Goal: Task Accomplishment & Management: Complete application form

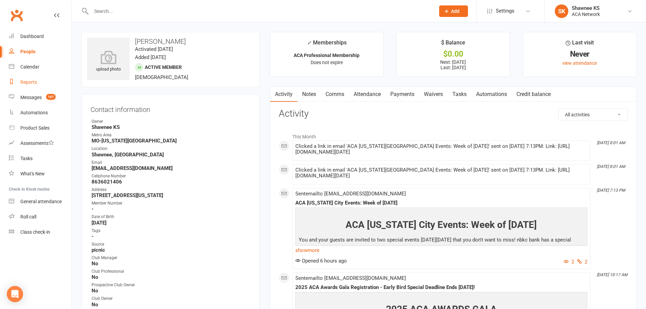
click at [27, 81] on div "Reports" at bounding box center [28, 81] width 17 height 5
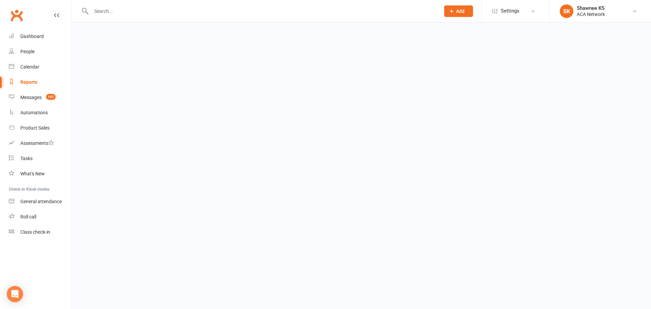
select select "100"
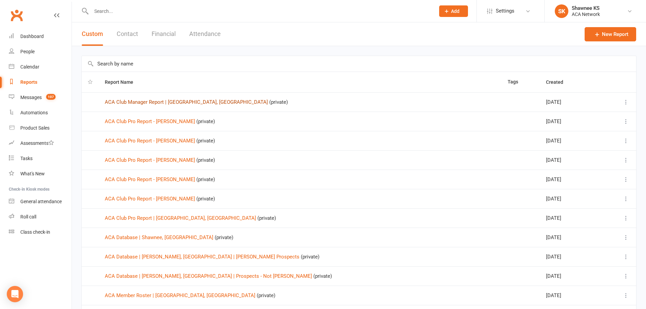
click at [178, 102] on link "ACA Club Manager Report | [GEOGRAPHIC_DATA], [GEOGRAPHIC_DATA]" at bounding box center [186, 102] width 163 height 6
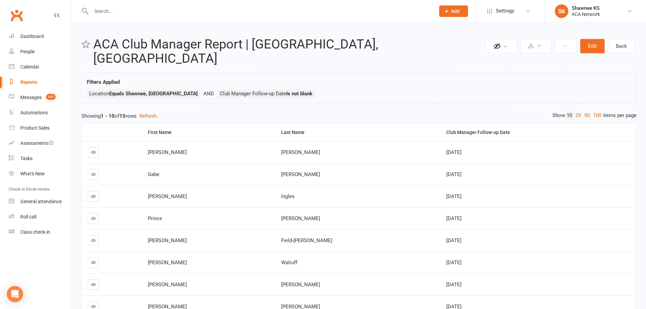
click at [90, 147] on link at bounding box center [93, 152] width 11 height 11
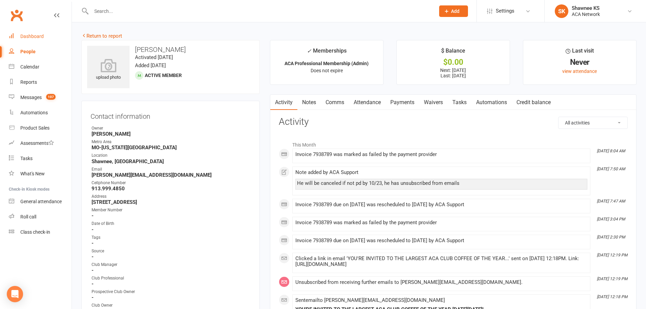
click at [30, 40] on link "Dashboard" at bounding box center [40, 36] width 63 height 15
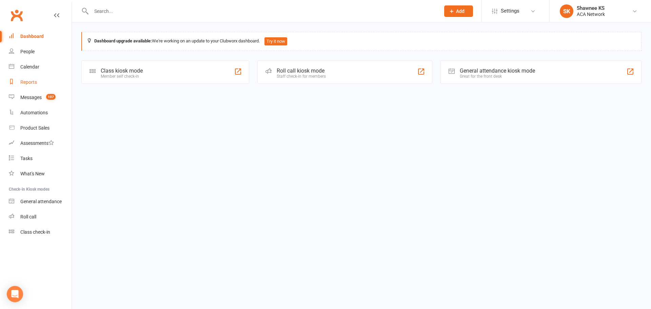
click at [23, 83] on div "Reports" at bounding box center [28, 81] width 17 height 5
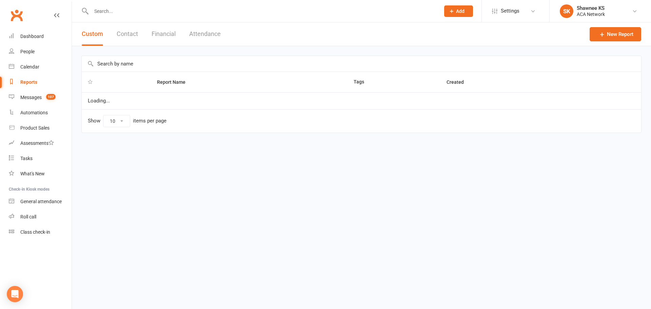
select select "100"
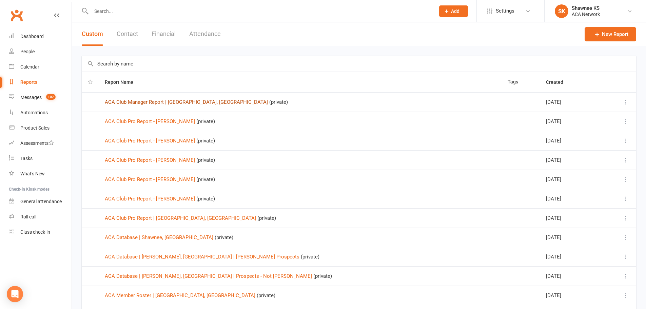
click at [172, 102] on link "ACA Club Manager Report | [GEOGRAPHIC_DATA], [GEOGRAPHIC_DATA]" at bounding box center [186, 102] width 163 height 6
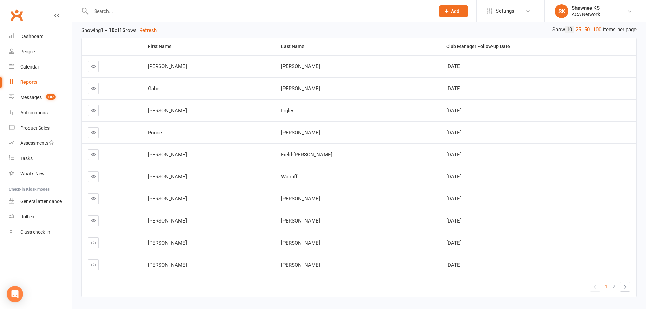
scroll to position [96, 0]
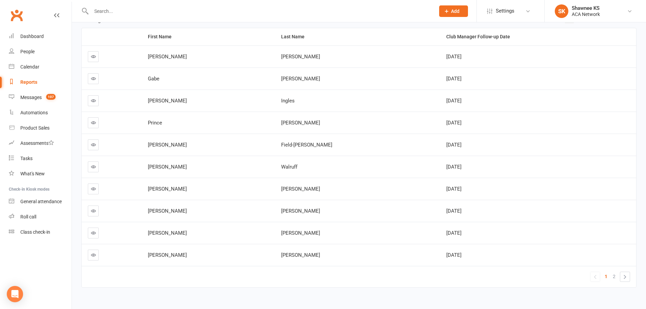
click at [93, 252] on icon at bounding box center [93, 254] width 5 height 5
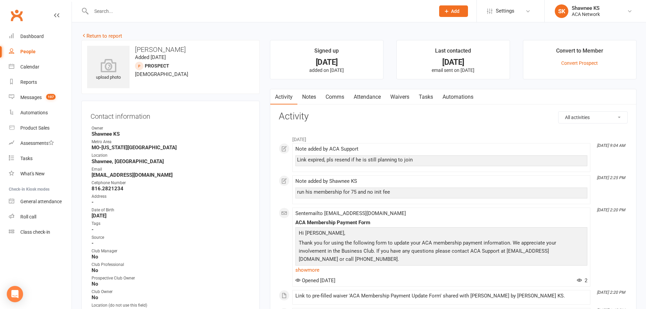
click at [312, 98] on link "Notes" at bounding box center [308, 97] width 23 height 16
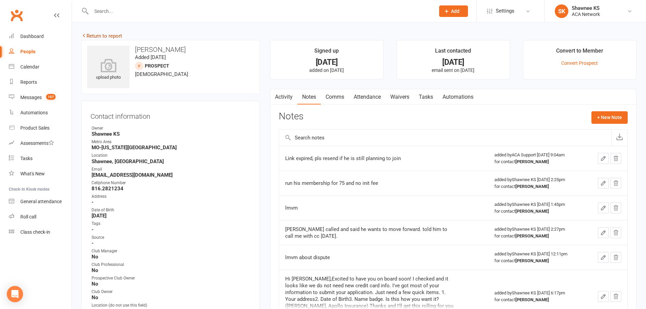
click at [93, 35] on link "Return to report" at bounding box center [101, 36] width 41 height 6
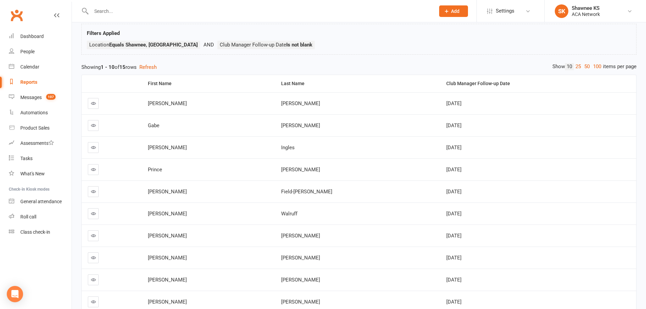
scroll to position [68, 0]
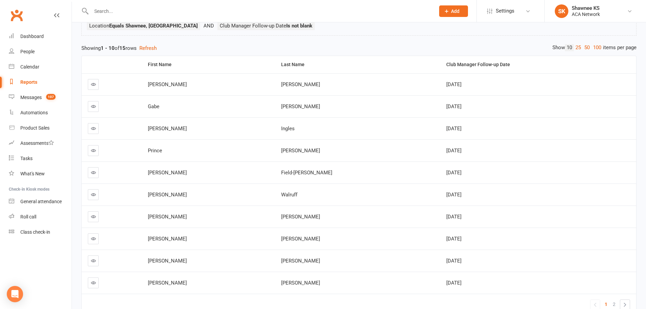
click at [94, 104] on icon at bounding box center [93, 106] width 5 height 5
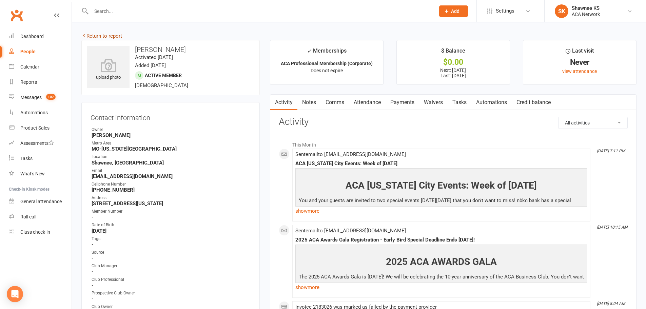
click at [98, 37] on link "Return to report" at bounding box center [101, 36] width 41 height 6
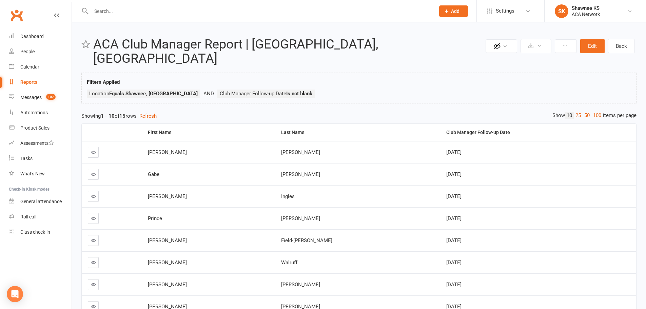
click at [95, 172] on icon at bounding box center [93, 174] width 5 height 5
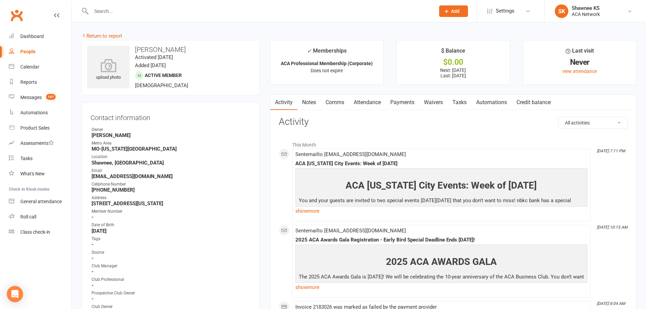
click at [307, 101] on link "Notes" at bounding box center [308, 103] width 23 height 16
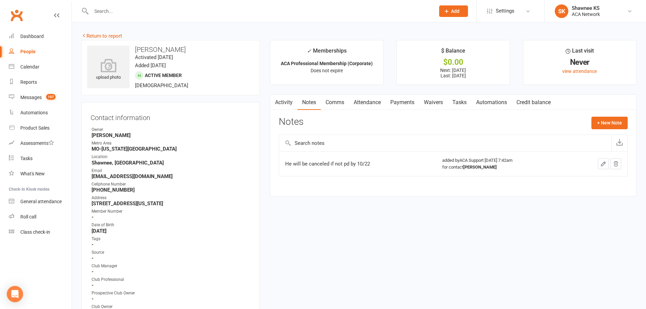
click at [288, 101] on link "Activity" at bounding box center [283, 103] width 27 height 16
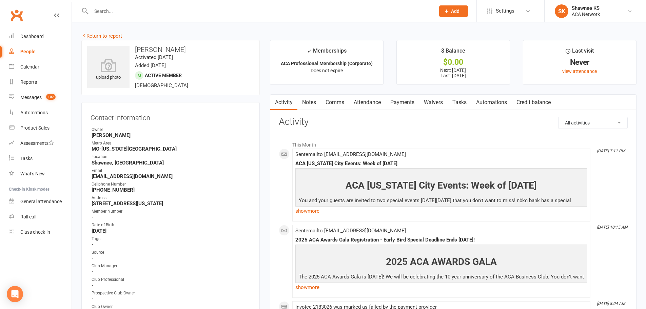
click at [308, 103] on link "Notes" at bounding box center [308, 103] width 23 height 16
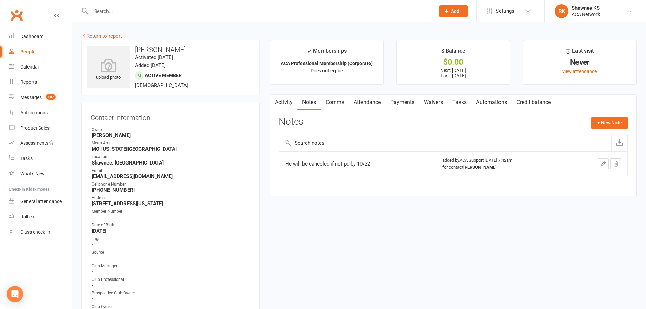
click at [282, 102] on link "Activity" at bounding box center [283, 103] width 27 height 16
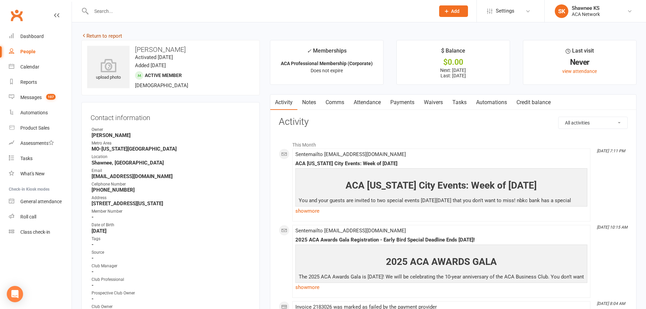
click at [111, 37] on link "Return to report" at bounding box center [101, 36] width 41 height 6
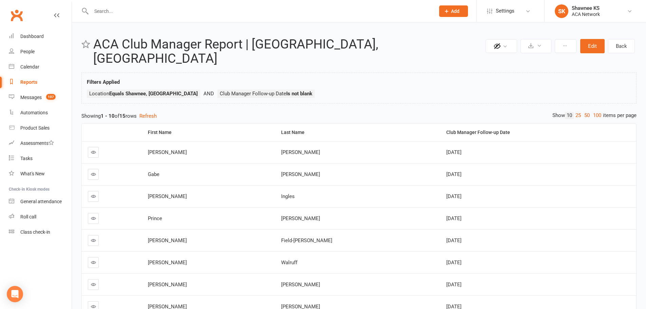
click at [94, 194] on icon at bounding box center [93, 196] width 5 height 5
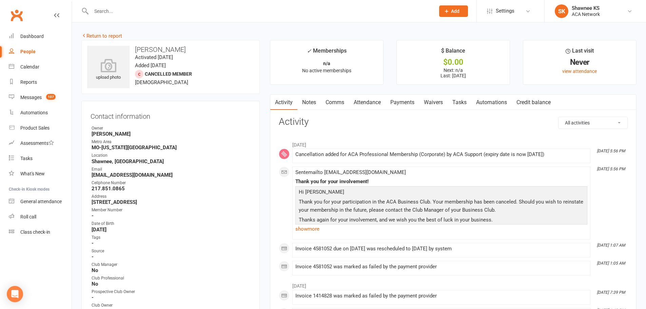
click at [312, 101] on link "Notes" at bounding box center [308, 103] width 23 height 16
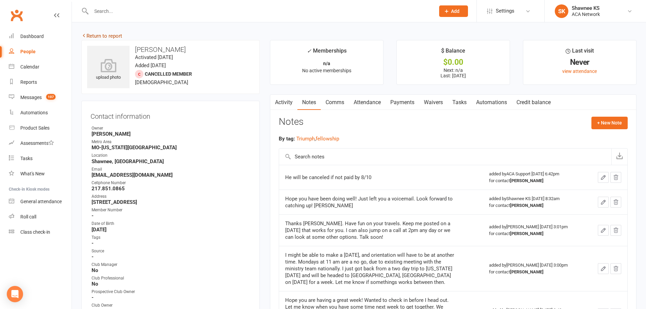
click at [103, 35] on link "Return to report" at bounding box center [101, 36] width 41 height 6
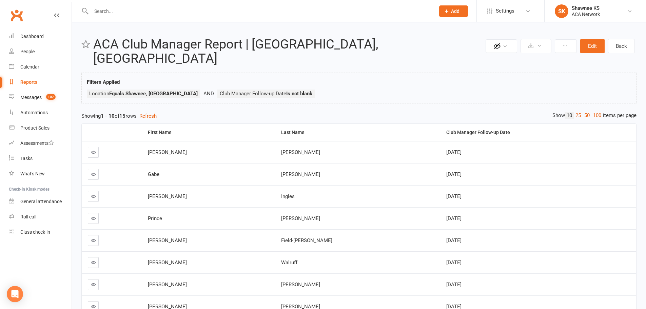
click at [92, 194] on icon at bounding box center [93, 196] width 5 height 5
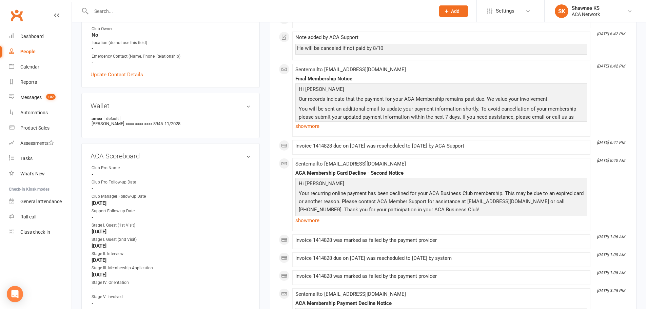
scroll to position [237, 0]
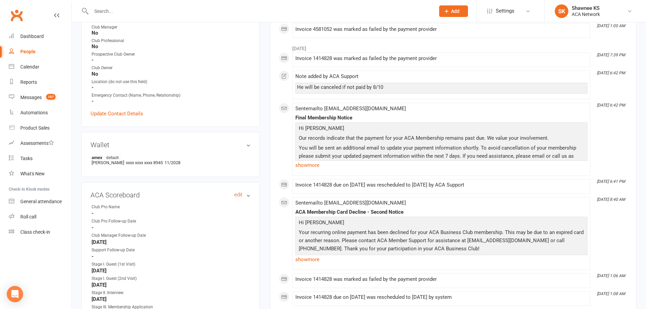
click at [237, 196] on link "edit" at bounding box center [238, 195] width 8 height 6
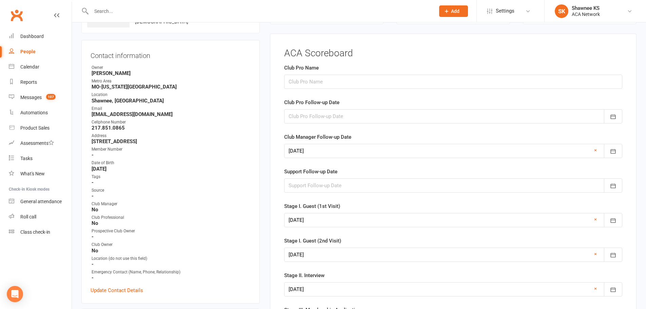
scroll to position [60, 0]
click at [596, 151] on link "×" at bounding box center [595, 150] width 3 height 8
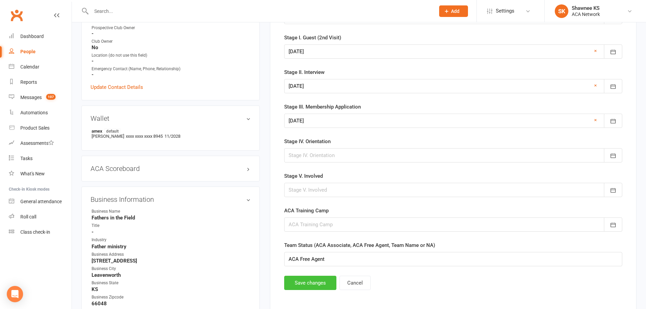
click at [286, 284] on button "Save changes" at bounding box center [310, 283] width 52 height 14
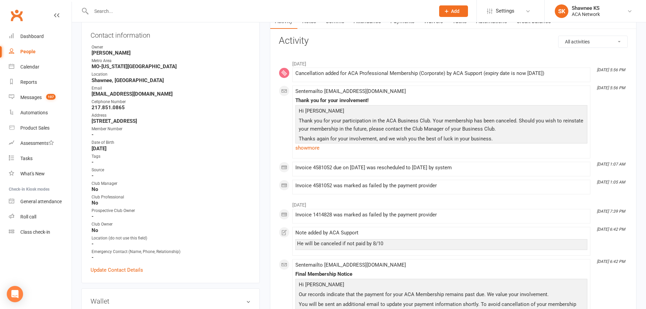
scroll to position [0, 0]
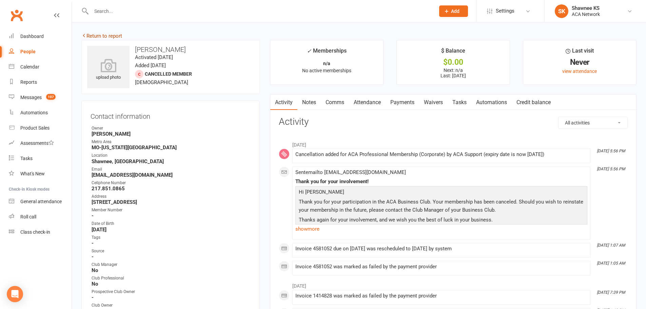
click at [115, 36] on link "Return to report" at bounding box center [101, 36] width 41 height 6
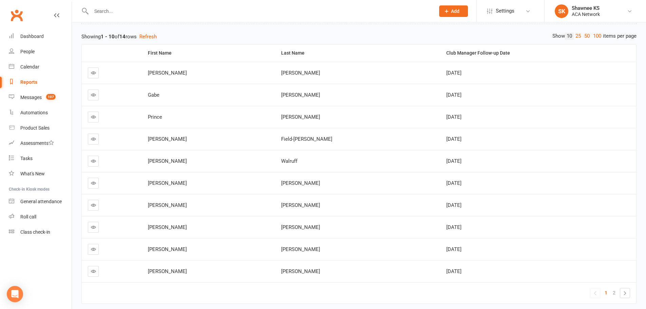
scroll to position [96, 0]
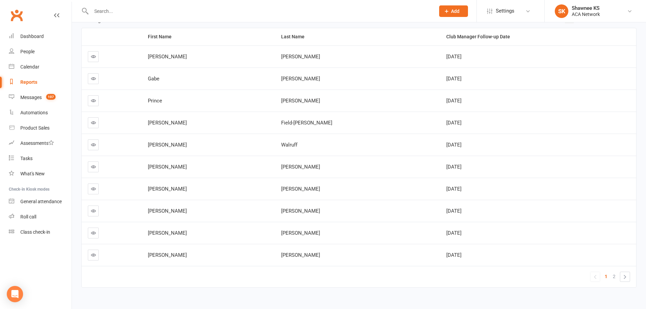
click at [93, 230] on icon at bounding box center [93, 232] width 5 height 5
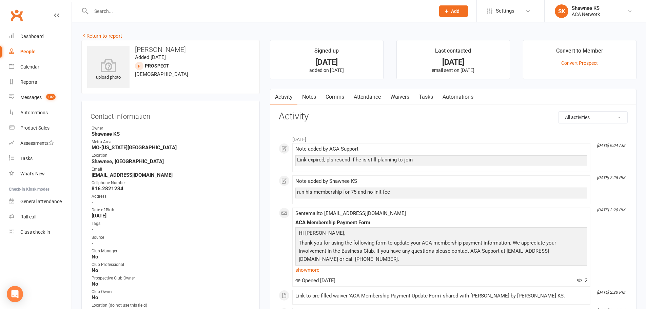
click at [310, 97] on link "Notes" at bounding box center [308, 97] width 23 height 16
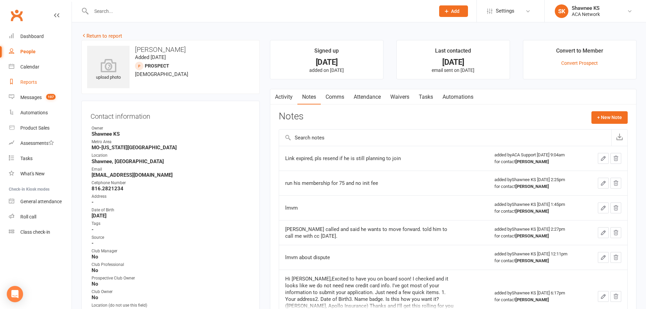
click at [22, 84] on div "Reports" at bounding box center [28, 81] width 17 height 5
select select "100"
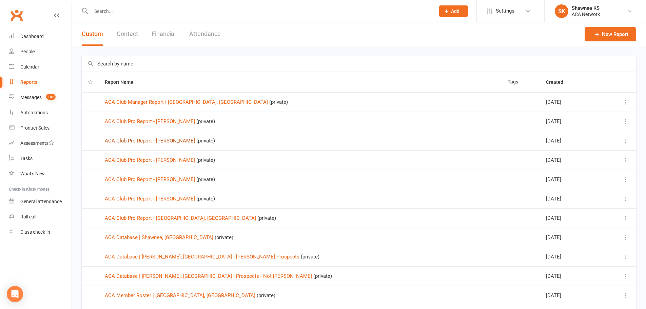
click at [135, 141] on link "ACA Club Pro Report - [PERSON_NAME]" at bounding box center [150, 141] width 90 height 6
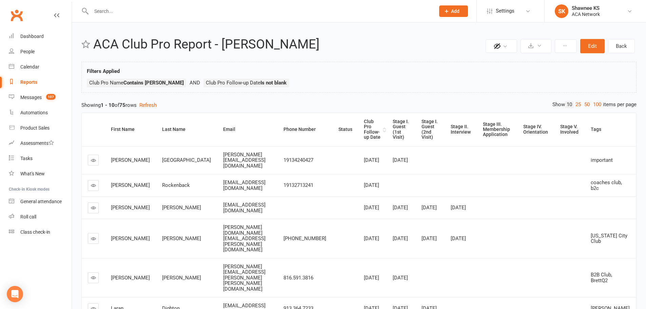
click at [374, 131] on div "Club Pro Follow-up Date" at bounding box center [372, 129] width 17 height 21
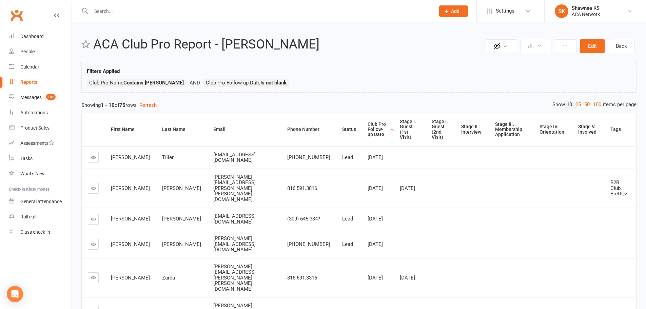
click at [367, 126] on div "Club Pro Follow-up Date" at bounding box center [377, 130] width 20 height 16
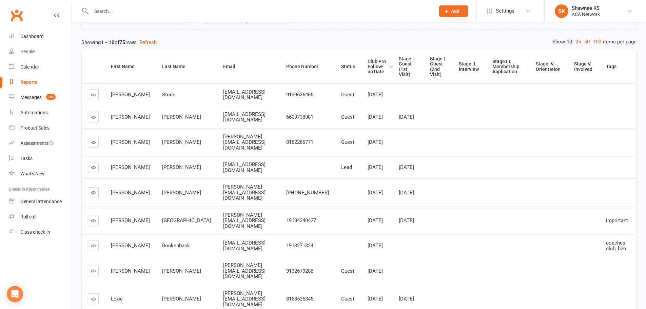
scroll to position [68, 0]
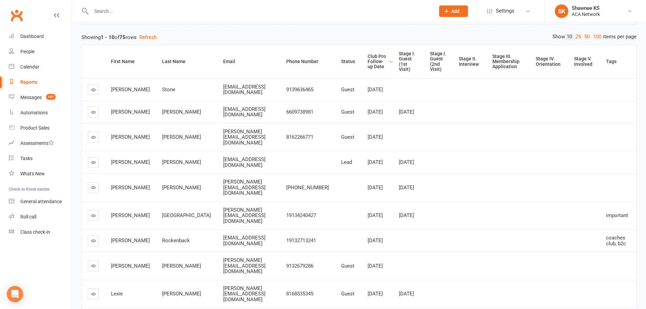
click at [93, 160] on icon at bounding box center [93, 162] width 5 height 5
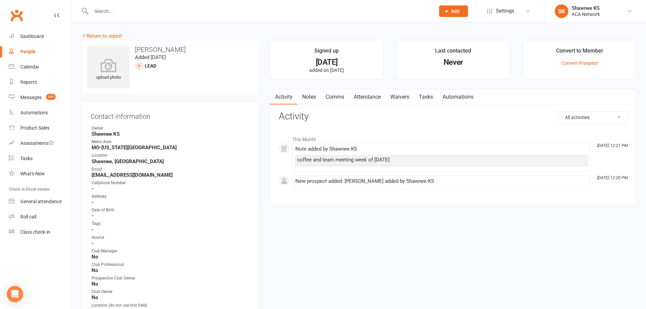
click at [304, 95] on link "Notes" at bounding box center [308, 97] width 23 height 16
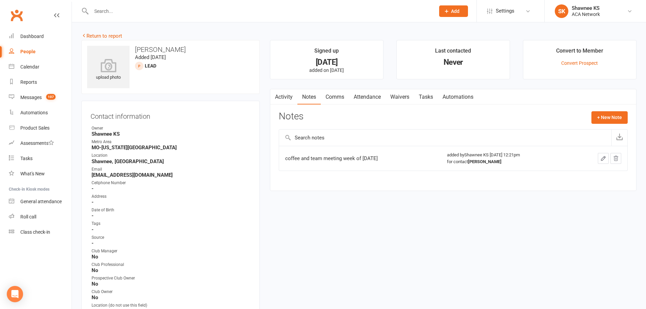
click at [282, 98] on link "Activity" at bounding box center [283, 97] width 27 height 16
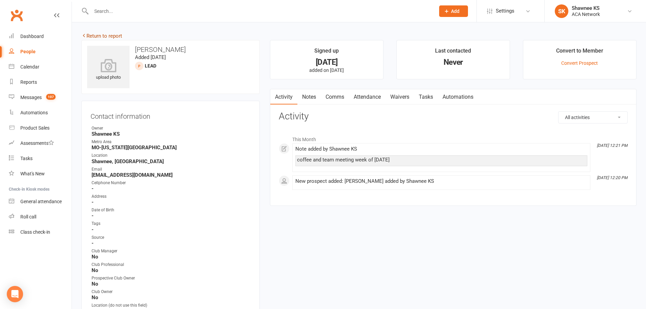
click at [93, 35] on link "Return to report" at bounding box center [101, 36] width 41 height 6
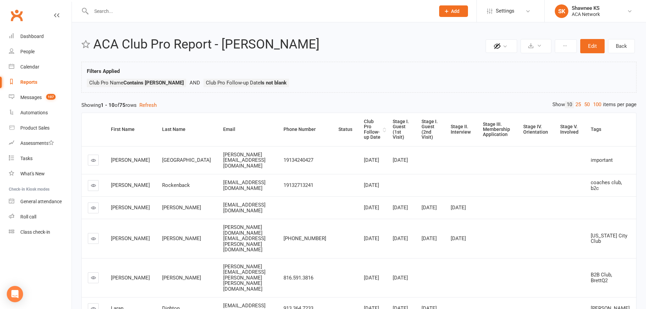
click at [369, 127] on div "Club Pro Follow-up Date" at bounding box center [372, 129] width 17 height 21
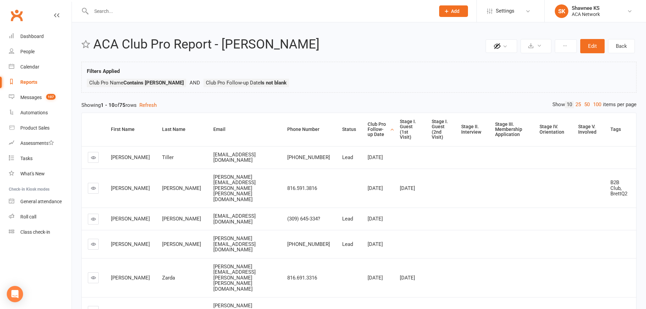
click at [367, 126] on div "Club Pro Follow-up Date" at bounding box center [377, 130] width 20 height 16
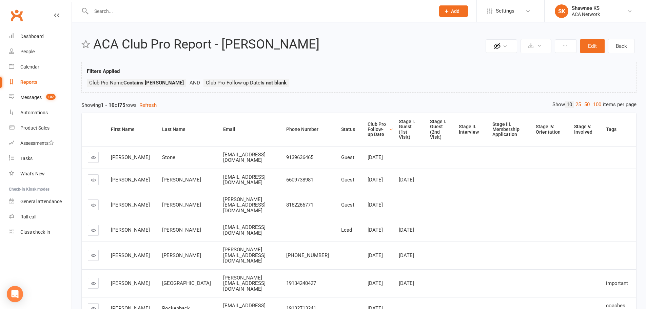
click at [94, 178] on icon at bounding box center [93, 179] width 5 height 5
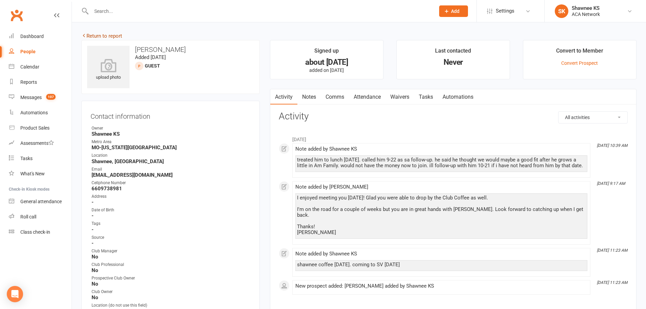
click at [94, 37] on link "Return to report" at bounding box center [101, 36] width 41 height 6
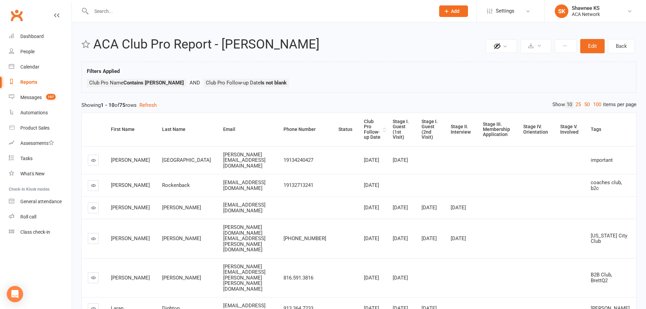
click at [370, 130] on div "Club Pro Follow-up Date" at bounding box center [372, 129] width 17 height 21
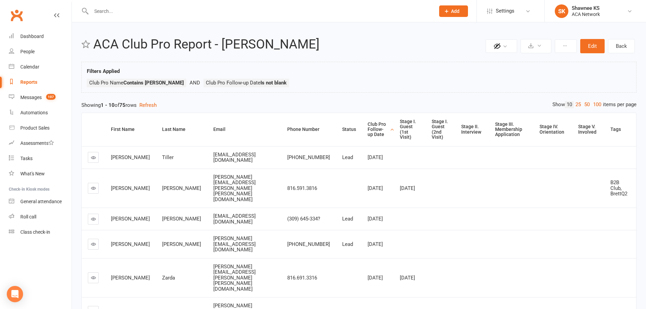
click at [367, 123] on div "Club Pro Follow-up Date" at bounding box center [377, 130] width 20 height 16
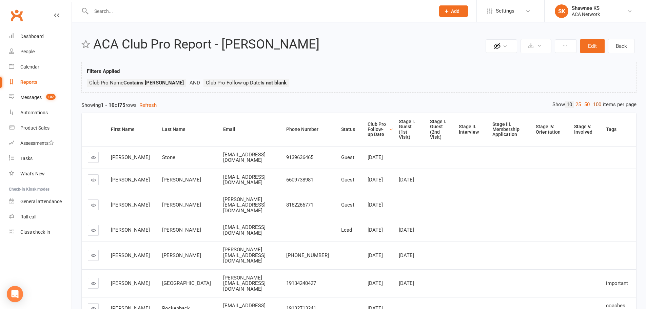
click at [594, 105] on link "100" at bounding box center [597, 104] width 12 height 7
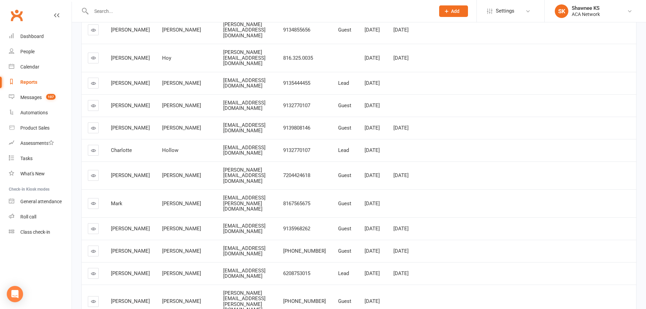
scroll to position [475, 0]
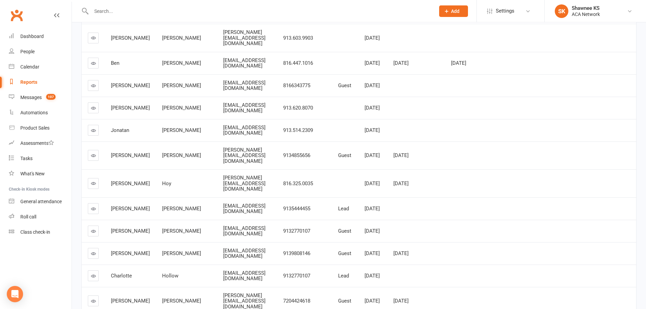
click at [121, 9] on input "text" at bounding box center [259, 10] width 341 height 9
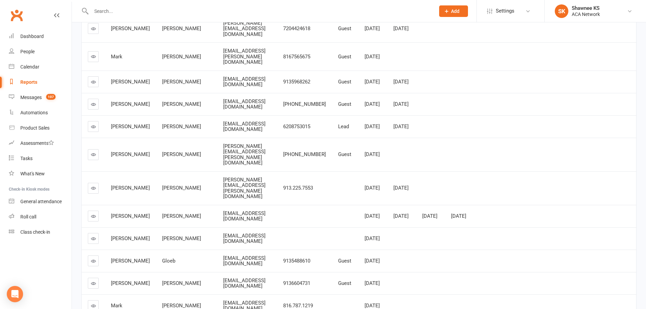
scroll to position [769, 0]
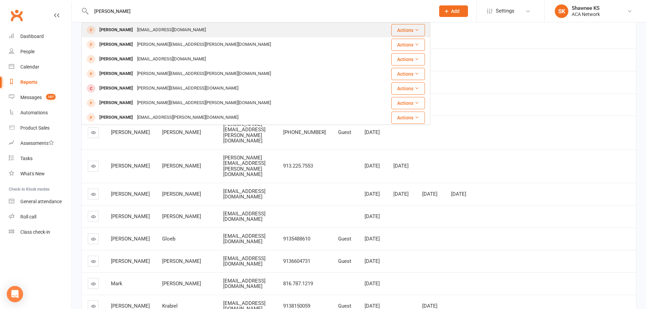
type input "[PERSON_NAME]"
click at [145, 30] on div "[EMAIL_ADDRESS][DOMAIN_NAME]" at bounding box center [171, 30] width 73 height 10
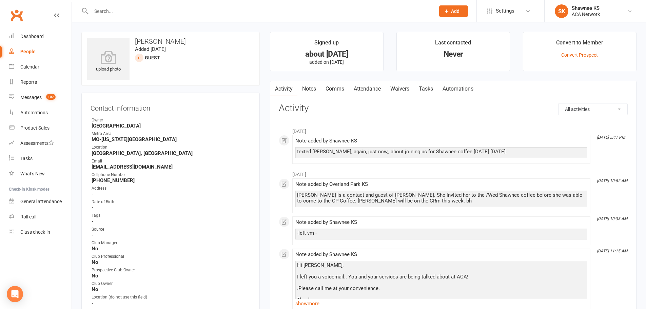
click at [121, 13] on input "text" at bounding box center [259, 10] width 341 height 9
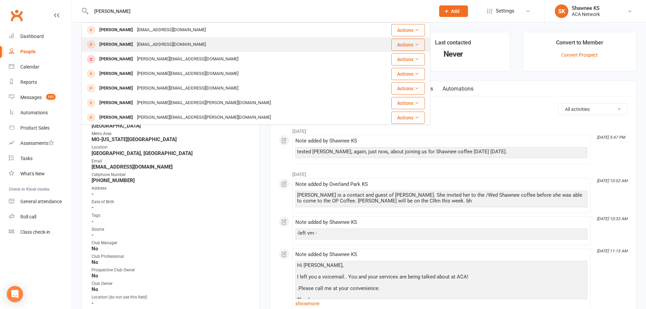
type input "[PERSON_NAME]"
click at [135, 45] on div "[EMAIL_ADDRESS][DOMAIN_NAME]" at bounding box center [171, 45] width 73 height 10
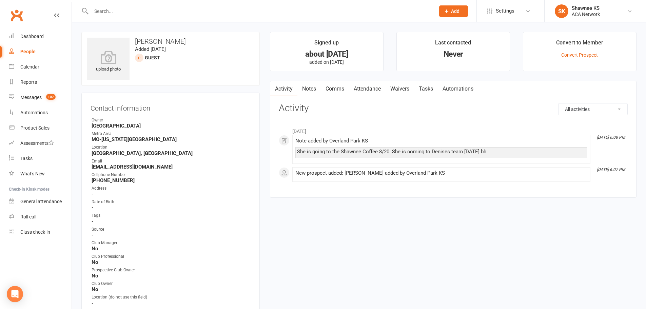
click at [313, 86] on link "Notes" at bounding box center [308, 89] width 23 height 16
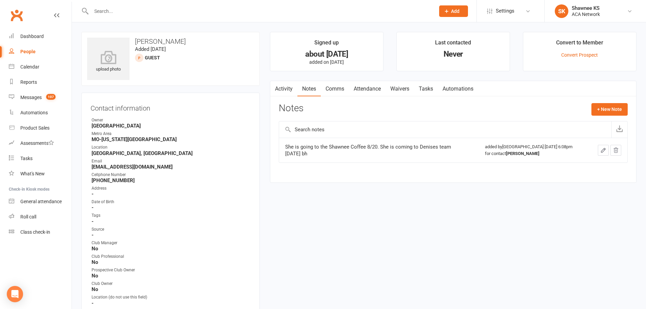
click at [285, 91] on link "Activity" at bounding box center [283, 89] width 27 height 16
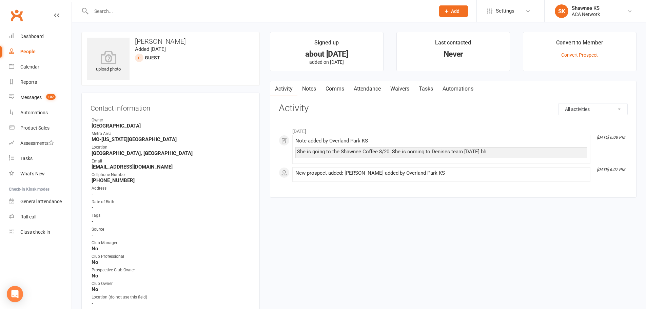
click at [117, 12] on input "text" at bounding box center [259, 10] width 341 height 9
type input "[PERSON_NAME]"
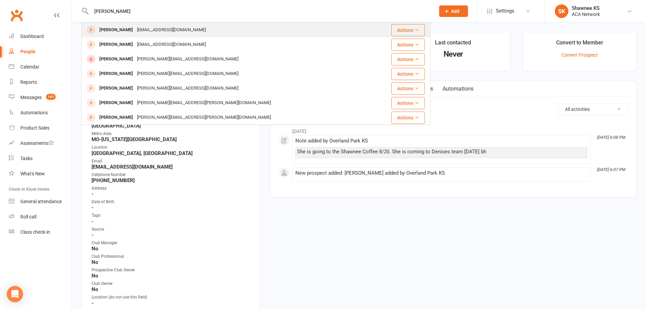
click at [121, 27] on div "[PERSON_NAME]" at bounding box center [116, 30] width 38 height 10
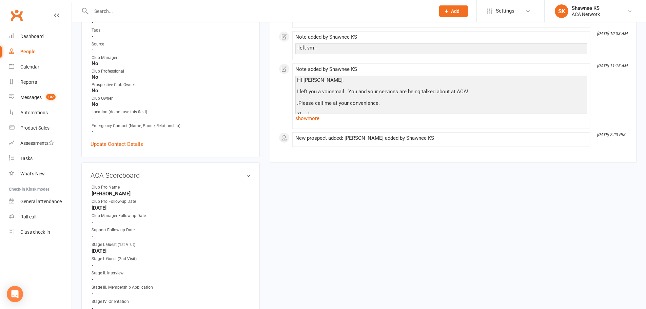
scroll to position [203, 0]
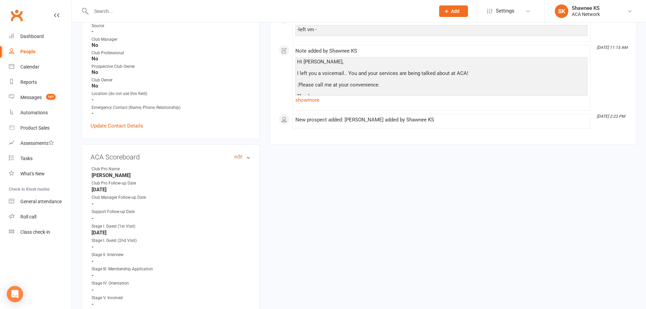
click at [238, 156] on link "edit" at bounding box center [238, 157] width 8 height 6
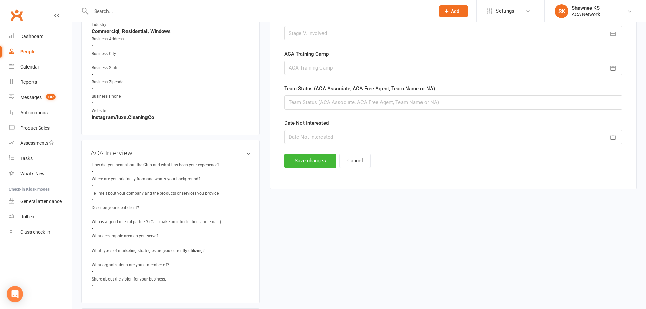
scroll to position [237, 0]
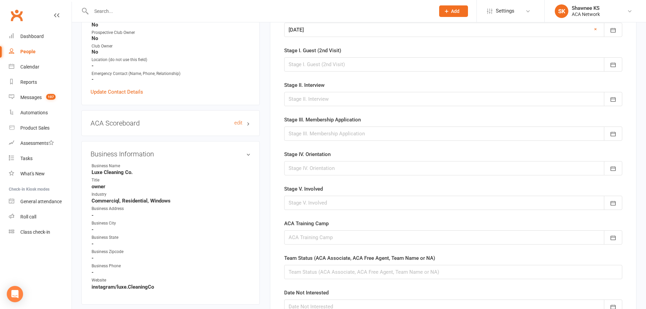
click at [233, 121] on h3 "ACA Scoreboard edit" at bounding box center [171, 122] width 160 height 7
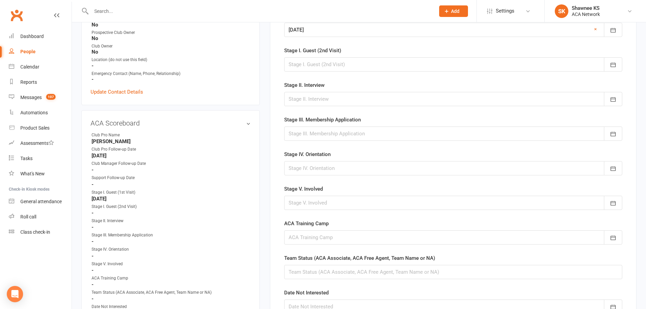
drag, startPoint x: 92, startPoint y: 199, endPoint x: 129, endPoint y: 200, distance: 37.7
click at [129, 200] on strong "[DATE]" at bounding box center [171, 199] width 159 height 6
drag, startPoint x: 92, startPoint y: 156, endPoint x: 136, endPoint y: 158, distance: 43.8
click at [136, 158] on strong "[DATE]" at bounding box center [171, 156] width 159 height 6
click at [184, 181] on li "Support Follow-up Date -" at bounding box center [171, 181] width 160 height 13
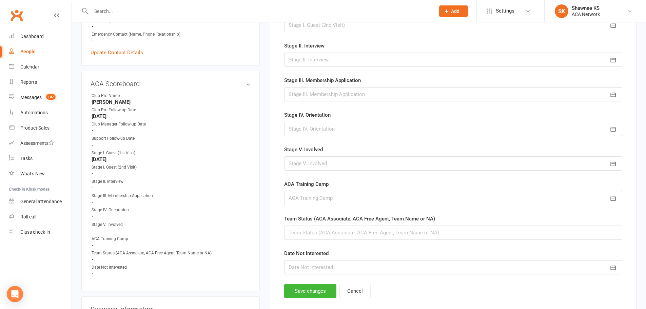
scroll to position [441, 0]
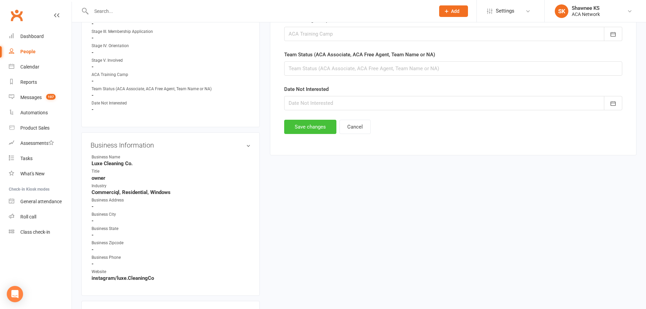
click at [315, 124] on button "Save changes" at bounding box center [310, 127] width 52 height 14
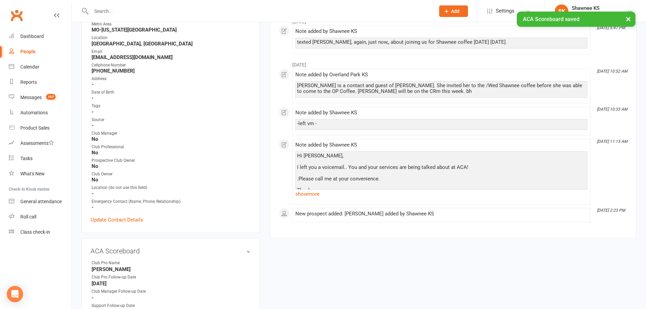
scroll to position [0, 0]
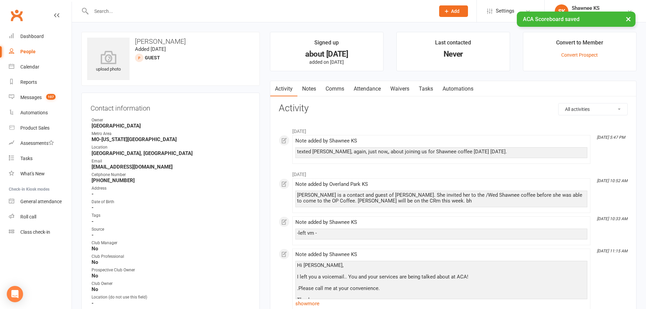
click at [308, 91] on link "Notes" at bounding box center [308, 89] width 23 height 16
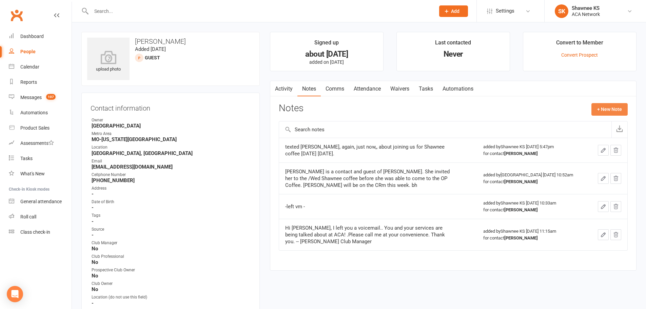
click at [616, 106] on button "+ New Note" at bounding box center [609, 109] width 36 height 12
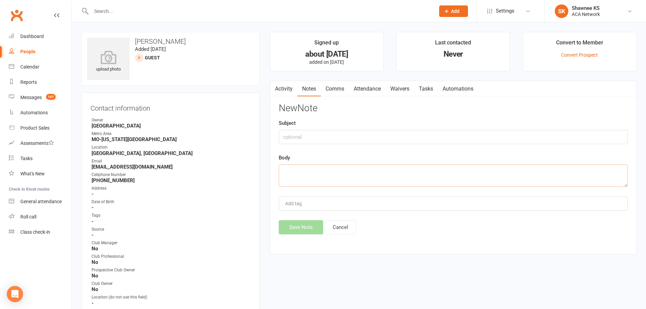
click at [446, 165] on textarea at bounding box center [453, 175] width 349 height 22
type textarea "o"
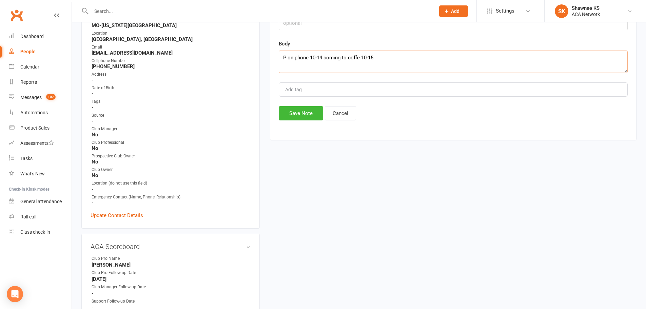
scroll to position [136, 0]
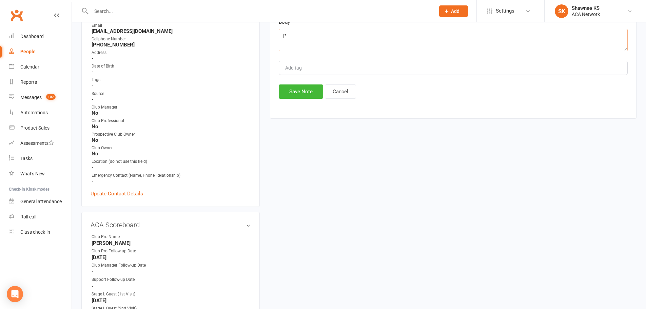
type textarea "P"
click at [234, 225] on h3 "ACA Scoreboard edit" at bounding box center [171, 224] width 160 height 7
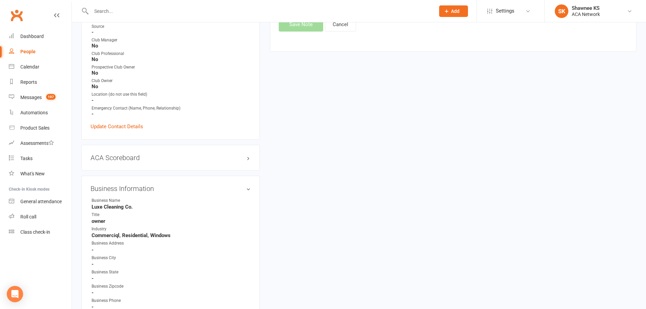
scroll to position [237, 0]
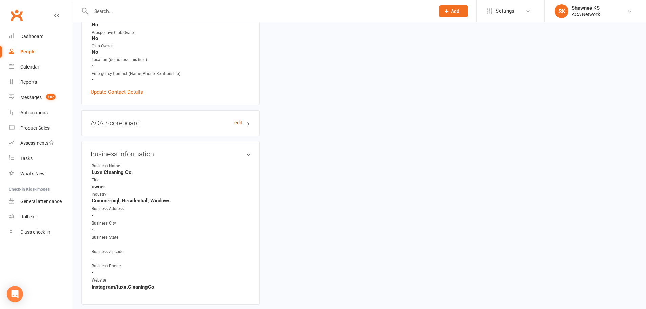
click at [235, 121] on link "edit" at bounding box center [238, 123] width 8 height 6
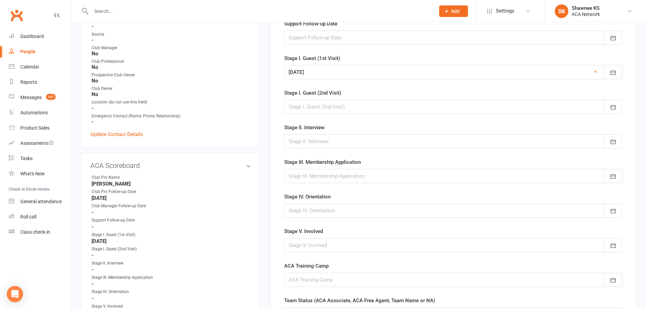
scroll to position [216, 0]
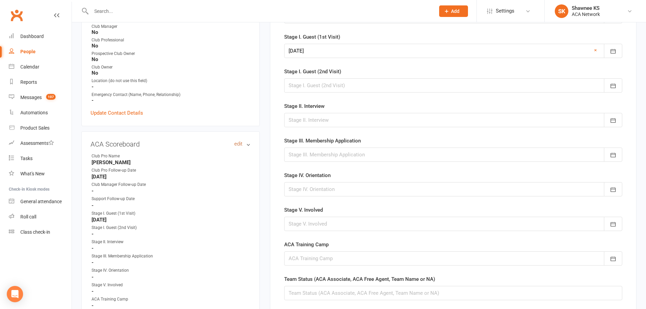
click at [238, 143] on link "edit" at bounding box center [238, 144] width 8 height 6
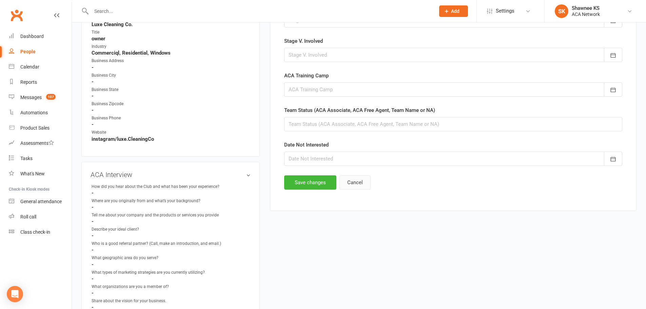
scroll to position [407, 0]
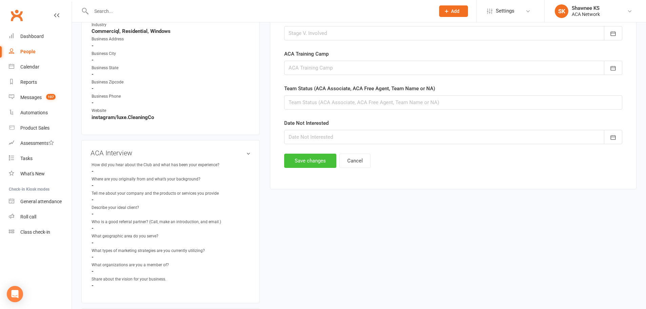
click at [322, 164] on button "Save changes" at bounding box center [310, 161] width 52 height 14
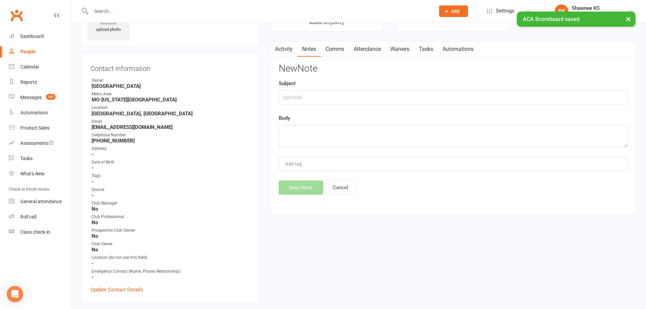
scroll to position [0, 0]
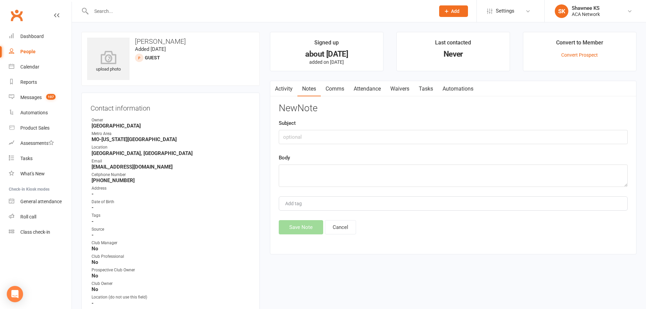
click at [310, 90] on link "Notes" at bounding box center [308, 89] width 23 height 16
click at [283, 86] on link "Activity" at bounding box center [283, 89] width 27 height 16
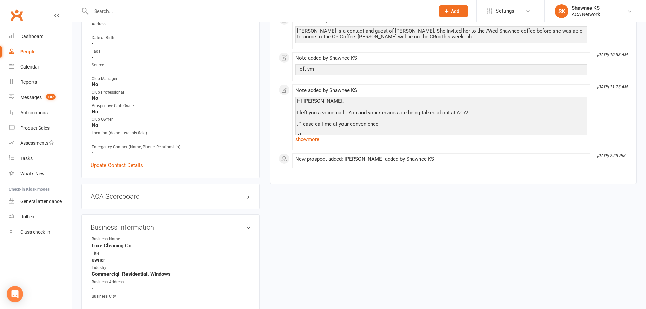
scroll to position [170, 0]
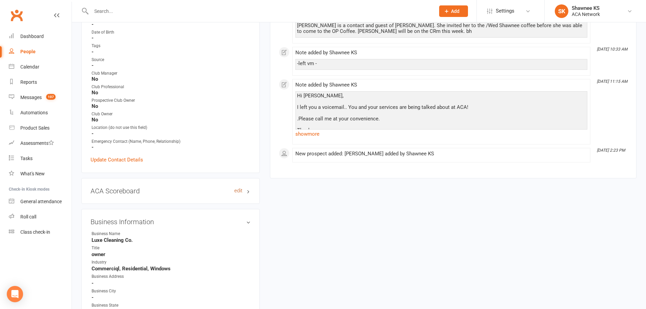
click at [236, 190] on link "edit" at bounding box center [238, 191] width 8 height 6
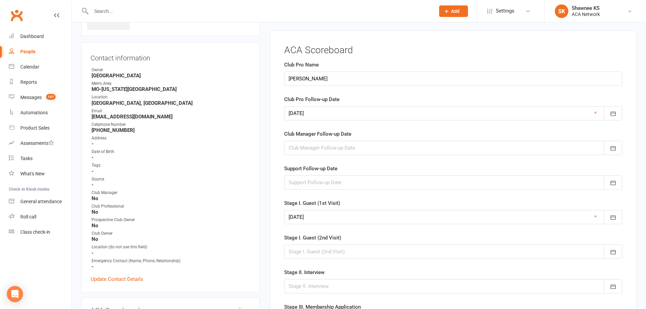
scroll to position [47, 0]
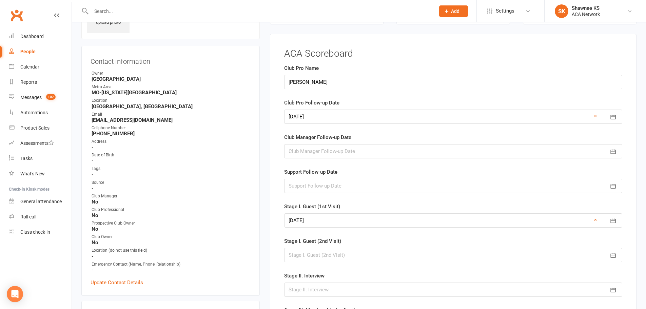
click at [454, 12] on span "Add" at bounding box center [455, 10] width 8 height 5
click at [452, 8] on span "Add" at bounding box center [455, 10] width 8 height 5
click at [434, 33] on link "Prospect" at bounding box center [446, 30] width 60 height 16
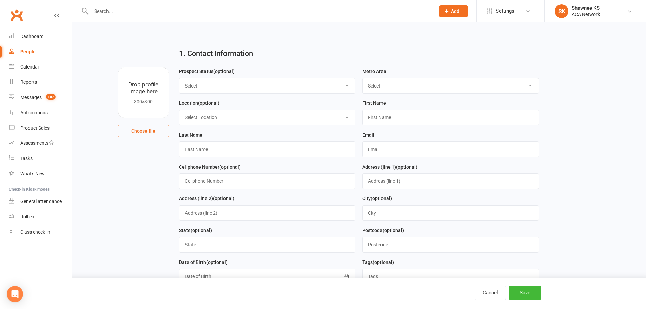
click at [212, 120] on select "Select Location ACA Global Business Club ACA Rookie Club [GEOGRAPHIC_DATA], [GE…" at bounding box center [267, 117] width 176 height 15
select select "20"
click at [179, 111] on select "Select Location ACA Global Business Club ACA Rookie Club [GEOGRAPHIC_DATA], [GE…" at bounding box center [267, 117] width 176 height 15
click at [384, 84] on select "Select ACA AL-[GEOGRAPHIC_DATA] [GEOGRAPHIC_DATA]-Mobile [GEOGRAPHIC_DATA]-Ft. …" at bounding box center [450, 85] width 176 height 15
click at [217, 119] on select "Select Location ACA Global Business Club ACA Rookie Club [GEOGRAPHIC_DATA], [GE…" at bounding box center [267, 117] width 176 height 15
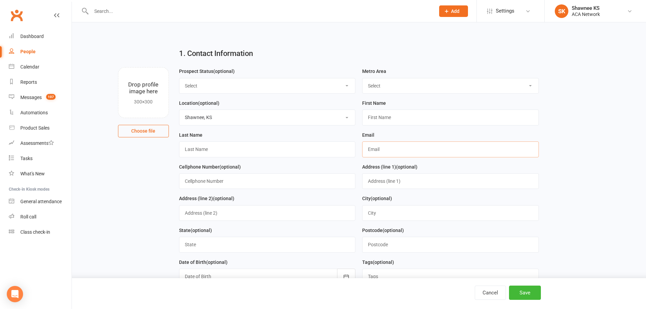
click at [400, 148] on input "text" at bounding box center [450, 149] width 177 height 16
click at [234, 183] on input "text" at bounding box center [267, 181] width 177 height 16
